Goal: Task Accomplishment & Management: Manage account settings

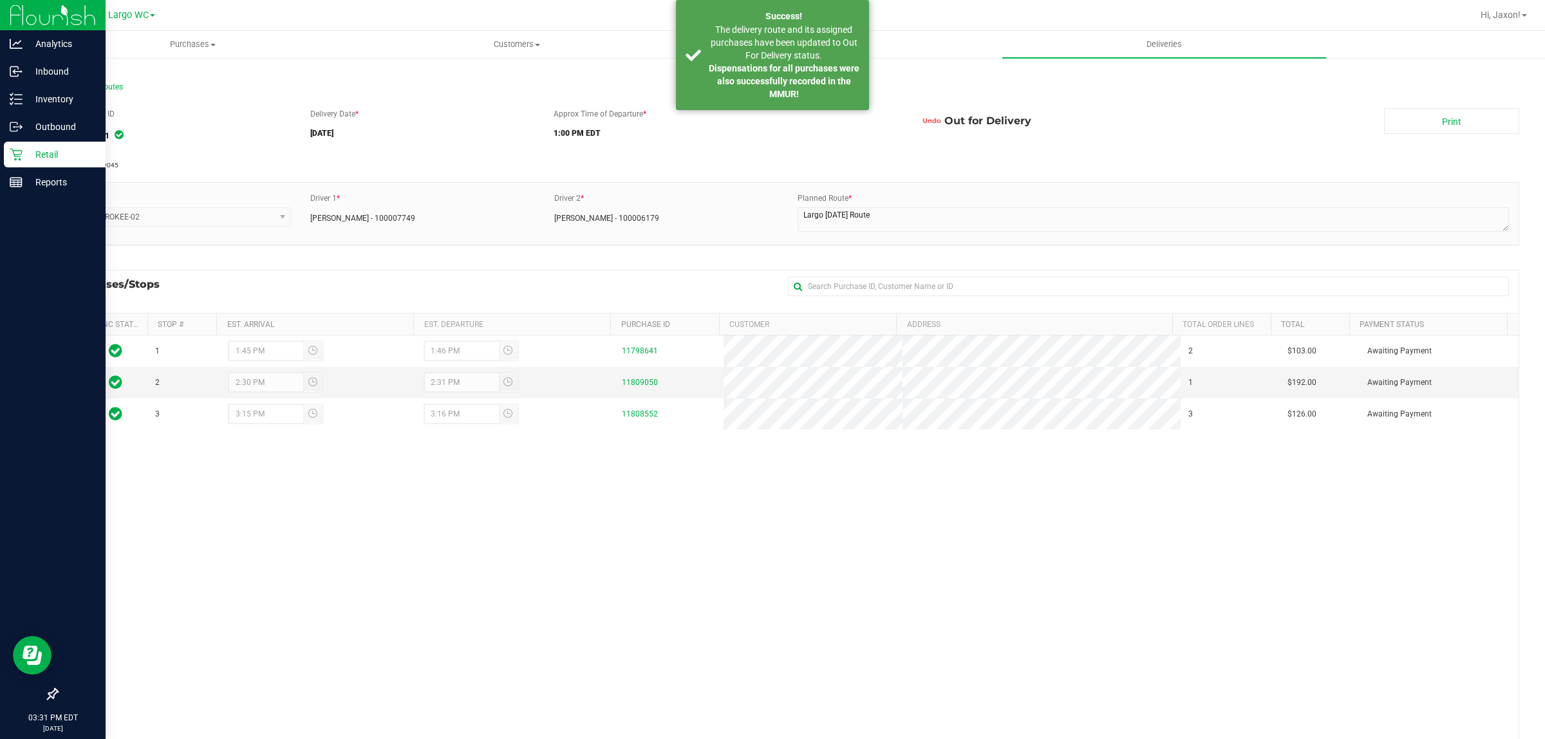
click at [80, 154] on p "Retail" at bounding box center [61, 154] width 77 height 15
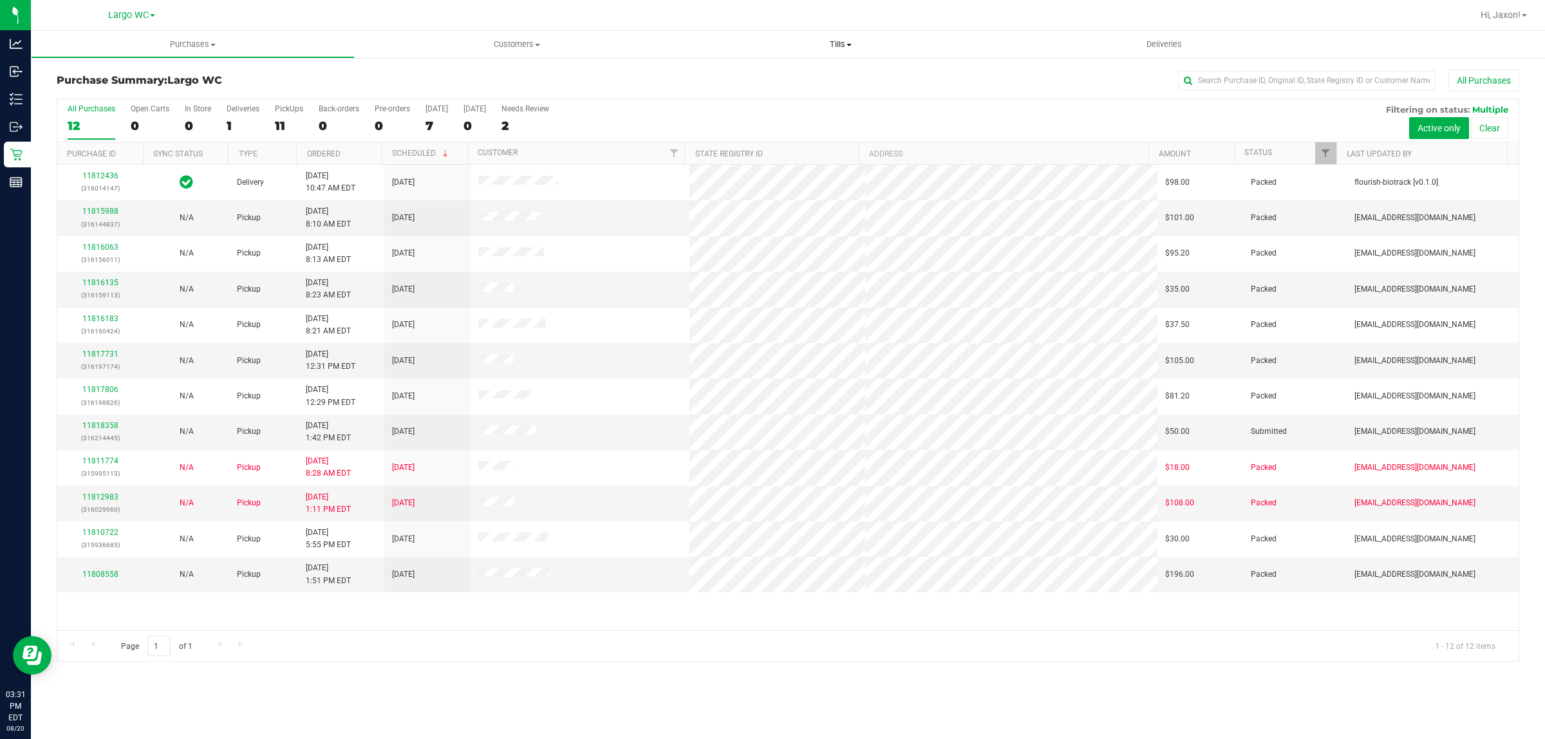
click at [851, 39] on span "Tills" at bounding box center [840, 45] width 322 height 12
click at [824, 81] on li "Manage tills" at bounding box center [840, 77] width 324 height 15
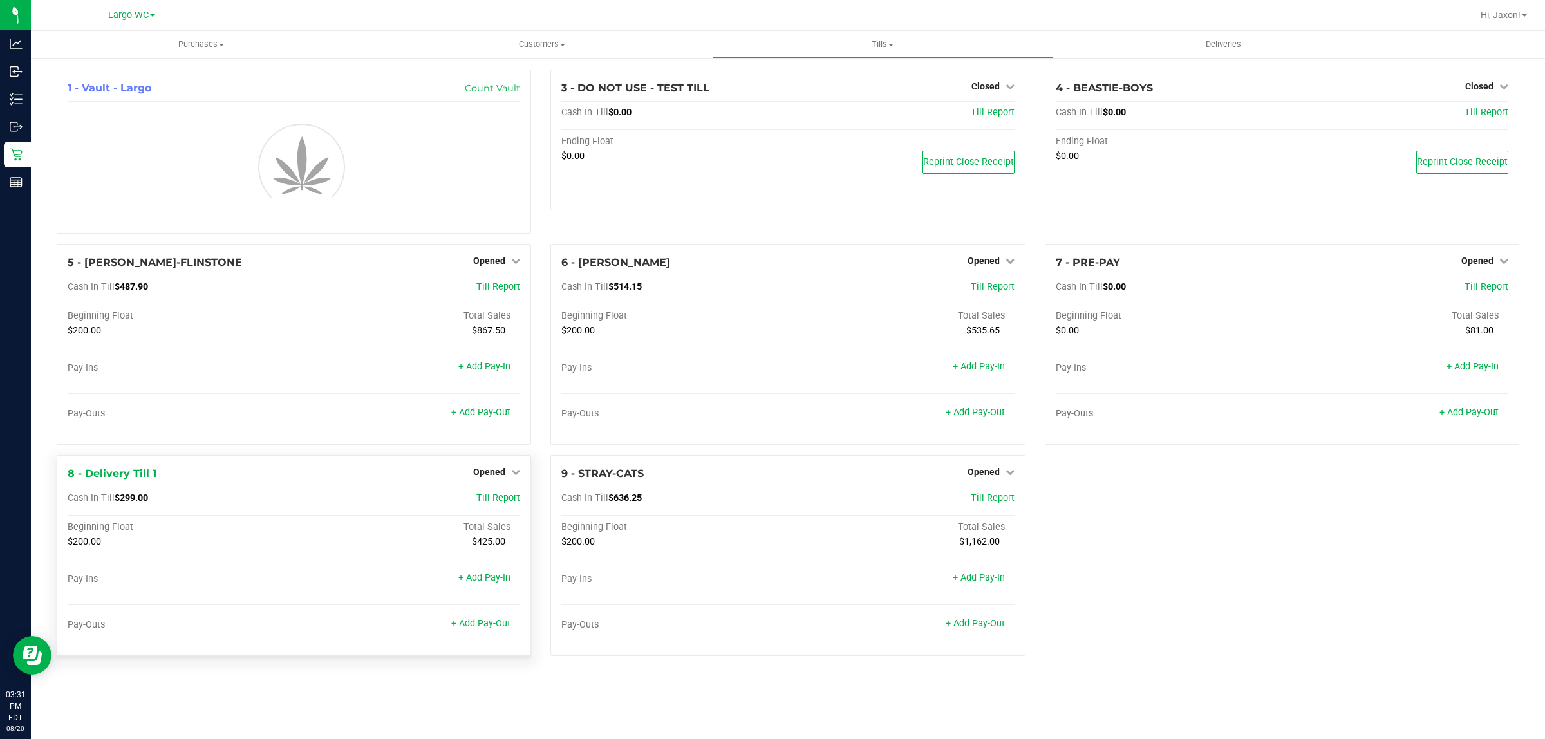
click at [510, 490] on div "8 - Delivery Till 1 Opened Close Till Cash In Till $299.00 Till Report Beginnin…" at bounding box center [294, 555] width 474 height 201
click at [513, 389] on div at bounding box center [294, 384] width 452 height 9
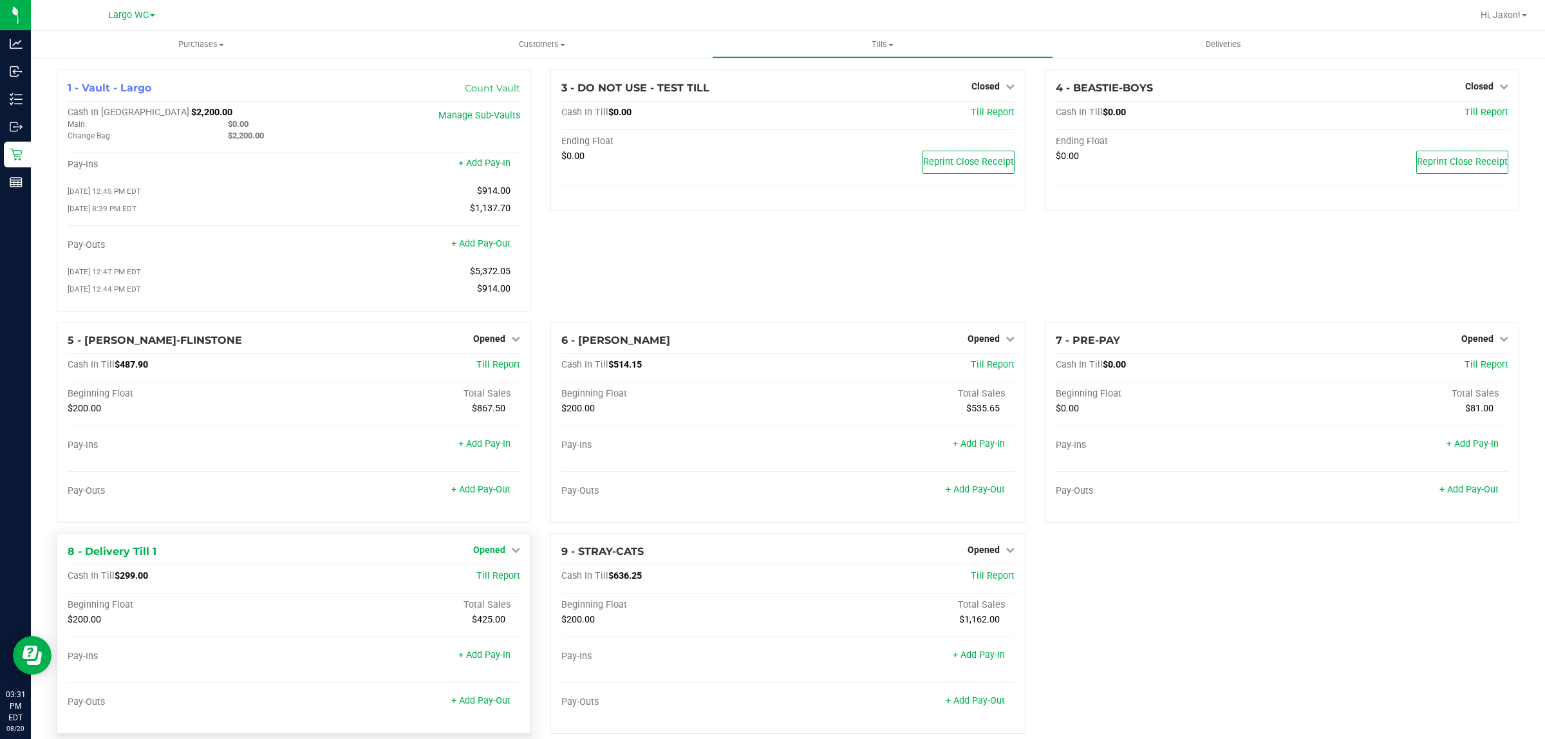
click at [493, 555] on span "Opened" at bounding box center [489, 549] width 32 height 10
click at [493, 574] on div "Close Till" at bounding box center [490, 576] width 95 height 16
click at [493, 579] on link "Close Till" at bounding box center [491, 576] width 35 height 10
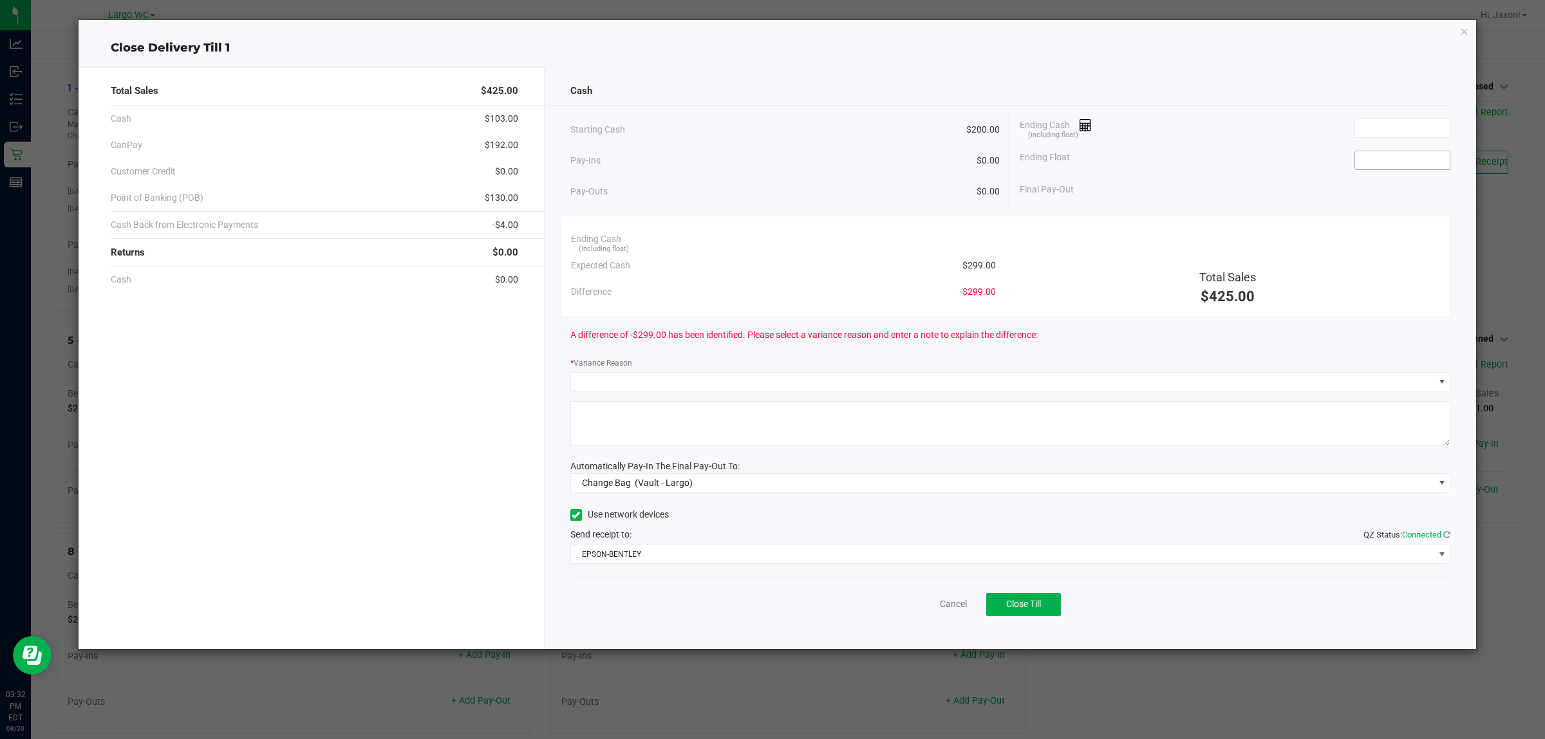
click at [1384, 154] on input at bounding box center [1402, 160] width 95 height 18
type input "$200.00"
click at [1385, 142] on div "Ending Cash (including float)" at bounding box center [1234, 128] width 431 height 32
click at [1385, 132] on input at bounding box center [1402, 128] width 95 height 18
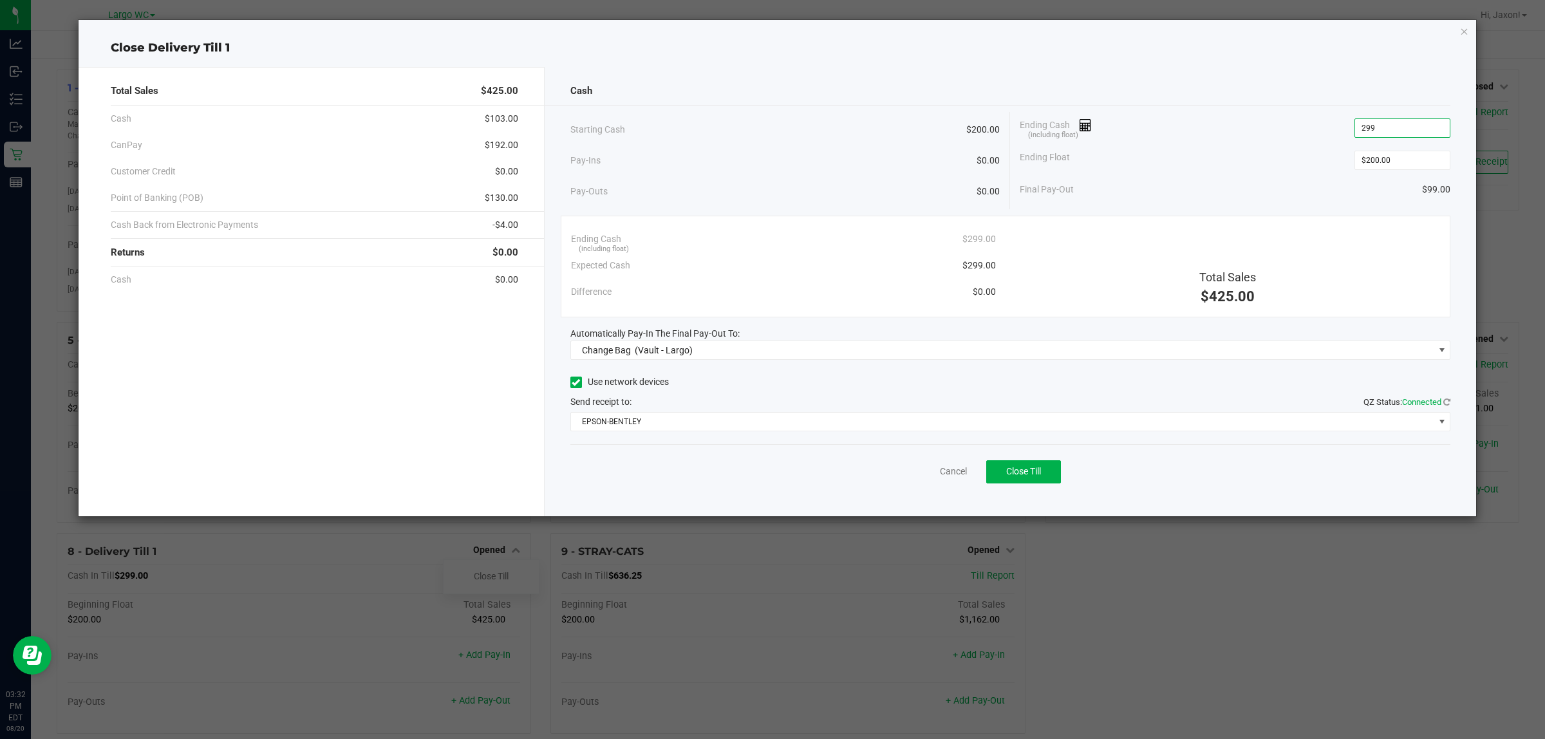
type input "$299.00"
click at [1188, 178] on div "Final Pay-Out $99.00" at bounding box center [1234, 189] width 431 height 26
click at [705, 358] on span "Change Bag (Vault - Largo)" at bounding box center [1002, 350] width 863 height 18
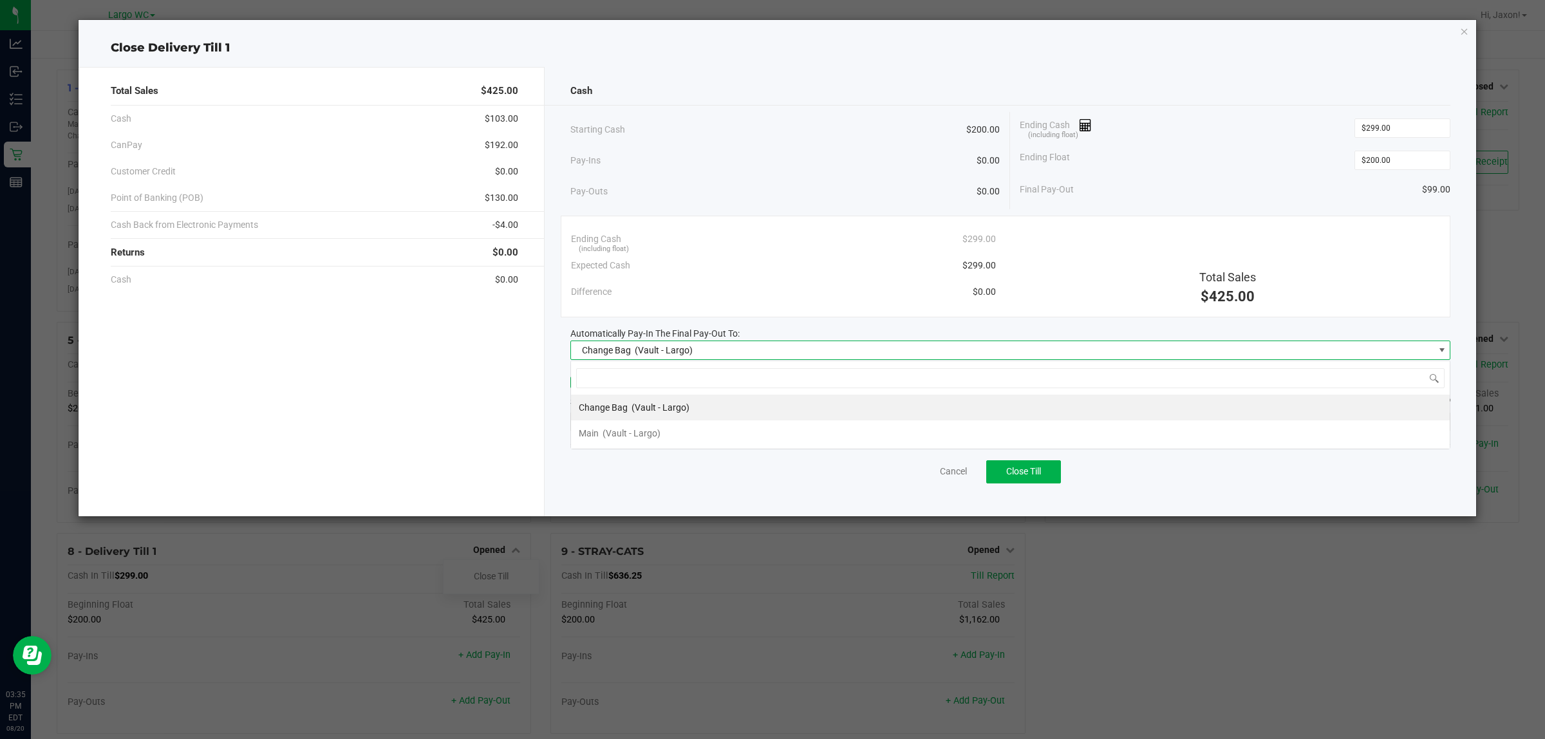
scroll to position [20, 880]
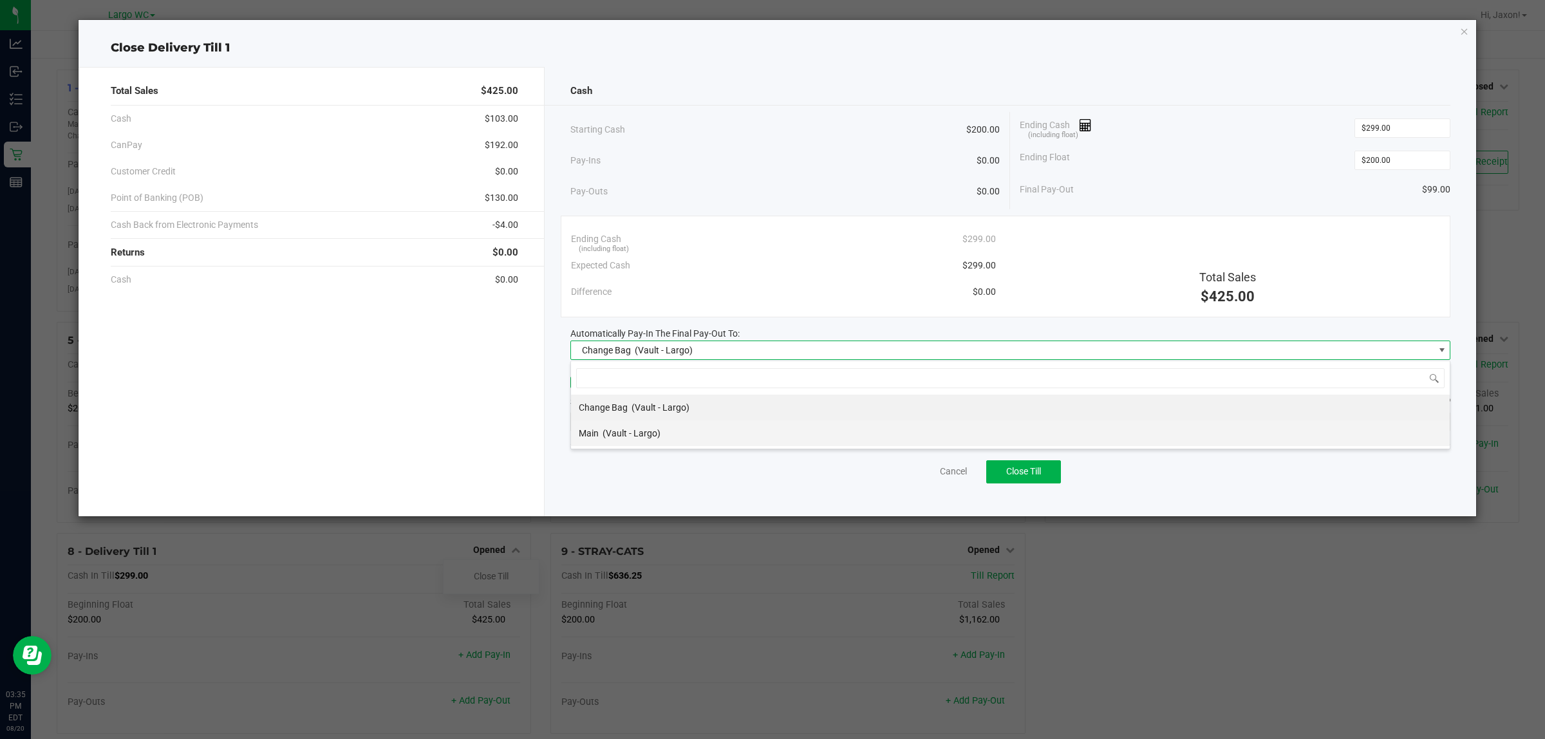
click at [639, 422] on li "Main (Vault - Largo)" at bounding box center [1010, 433] width 878 height 26
click at [638, 425] on span "EPSON-BENTLEY" at bounding box center [1002, 422] width 863 height 18
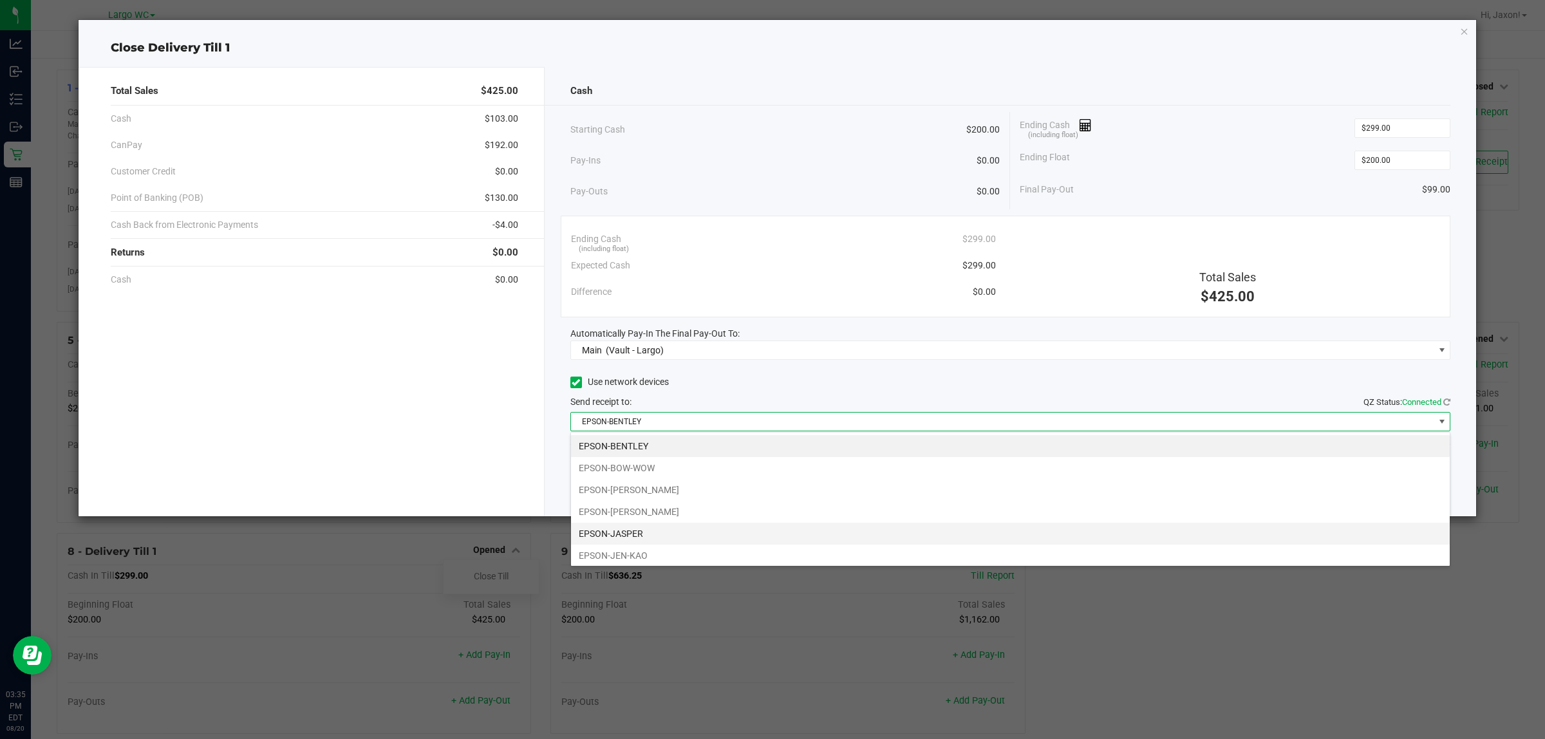
click at [696, 534] on li "EPSON-JASPER" at bounding box center [1010, 534] width 878 height 22
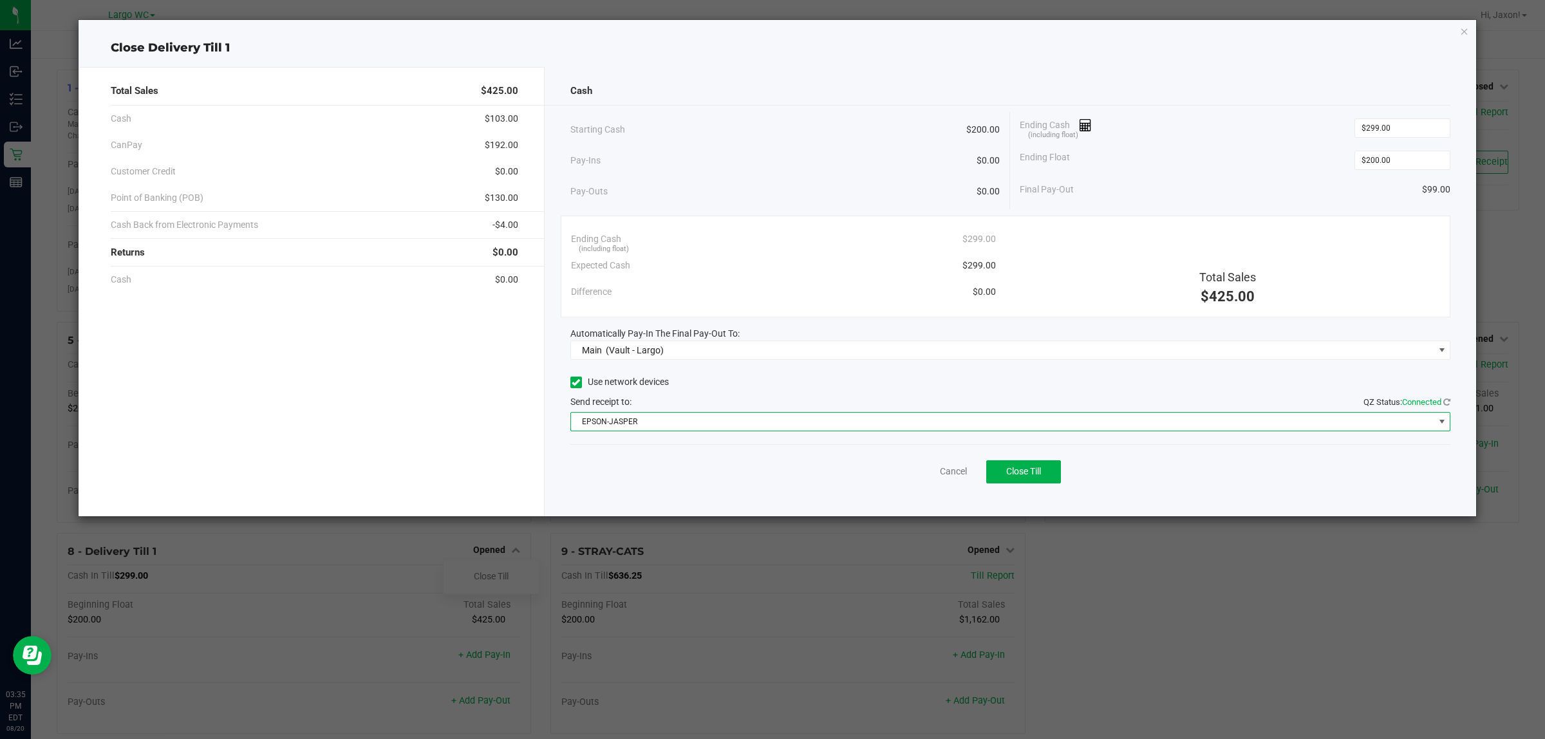
click at [869, 142] on div "Starting Cash $200.00" at bounding box center [785, 129] width 430 height 35
click at [1027, 480] on button "Close Till" at bounding box center [1023, 471] width 75 height 23
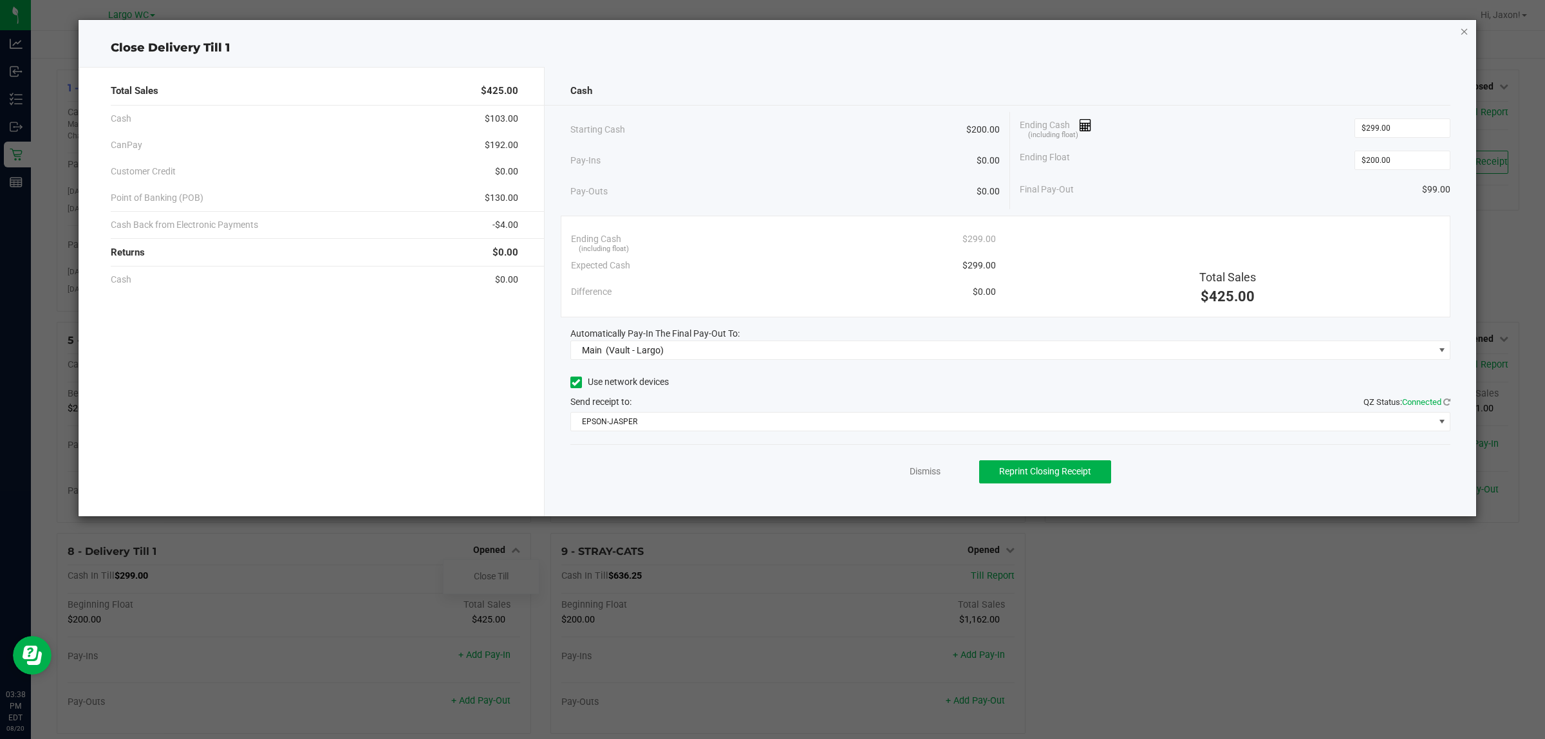
click at [1462, 24] on icon "button" at bounding box center [1464, 30] width 9 height 15
